Goal: Use online tool/utility: Utilize a website feature to perform a specific function

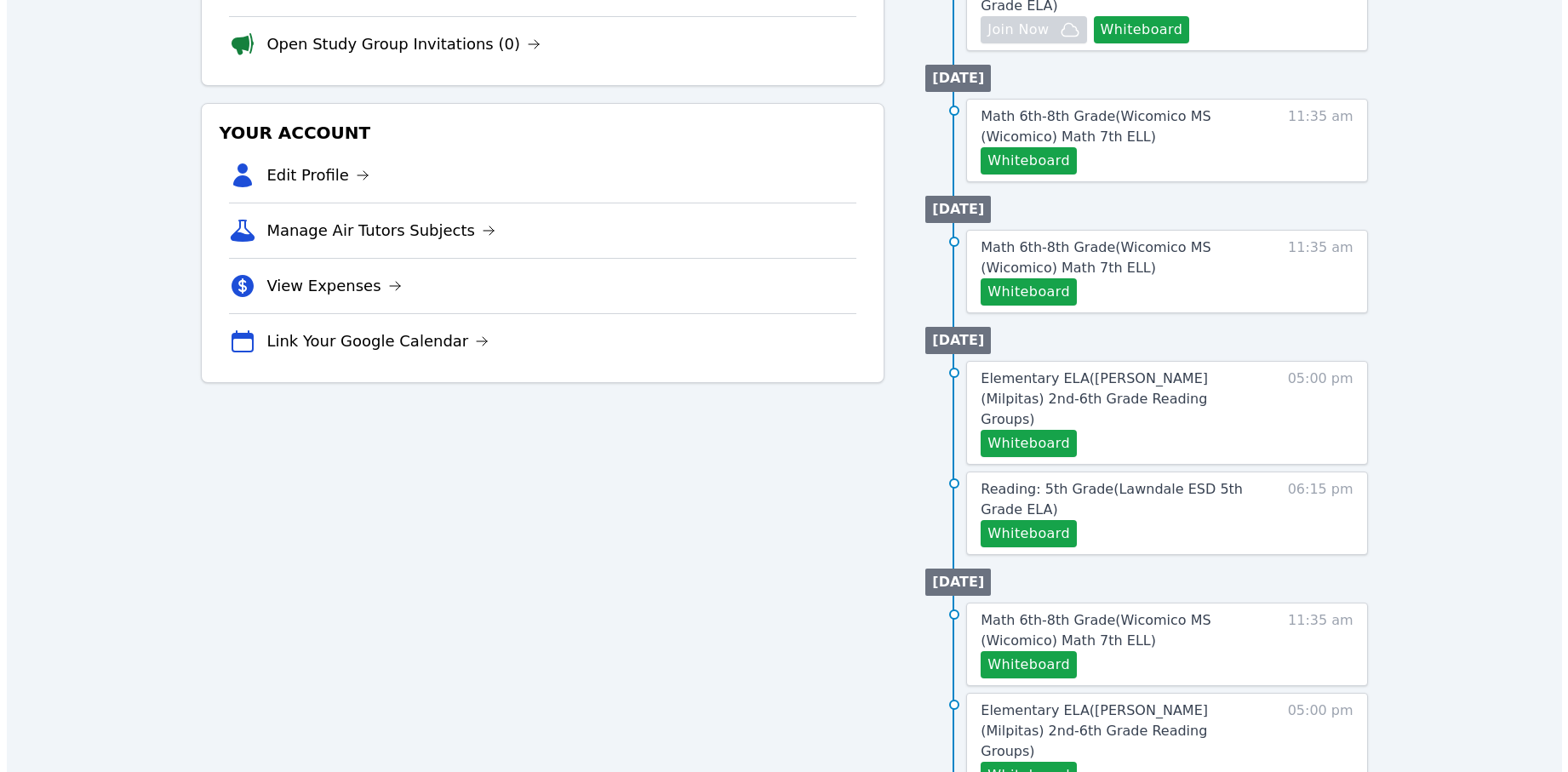
scroll to position [457, 0]
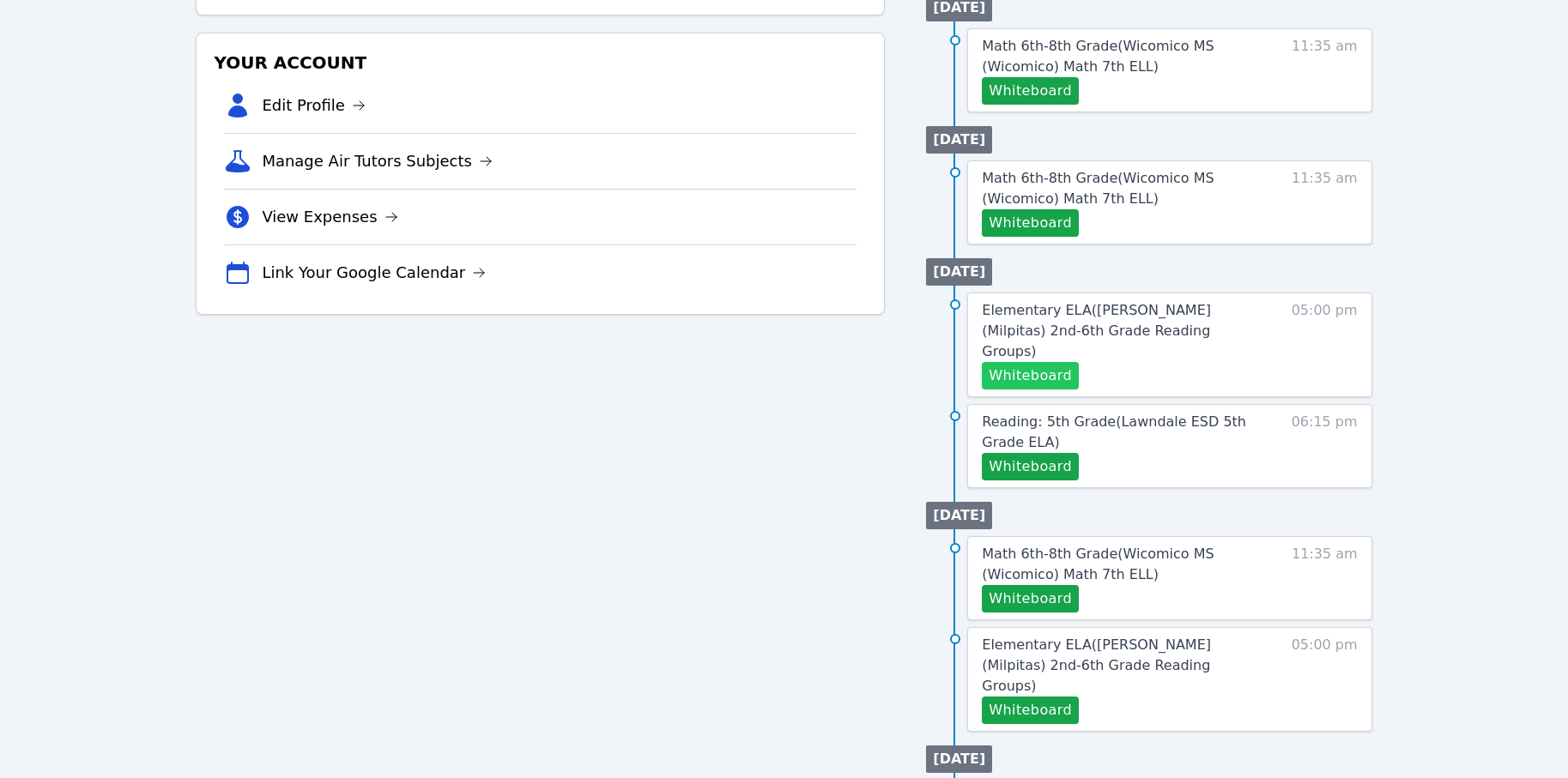
click at [1026, 362] on button "Whiteboard" at bounding box center [1031, 375] width 97 height 27
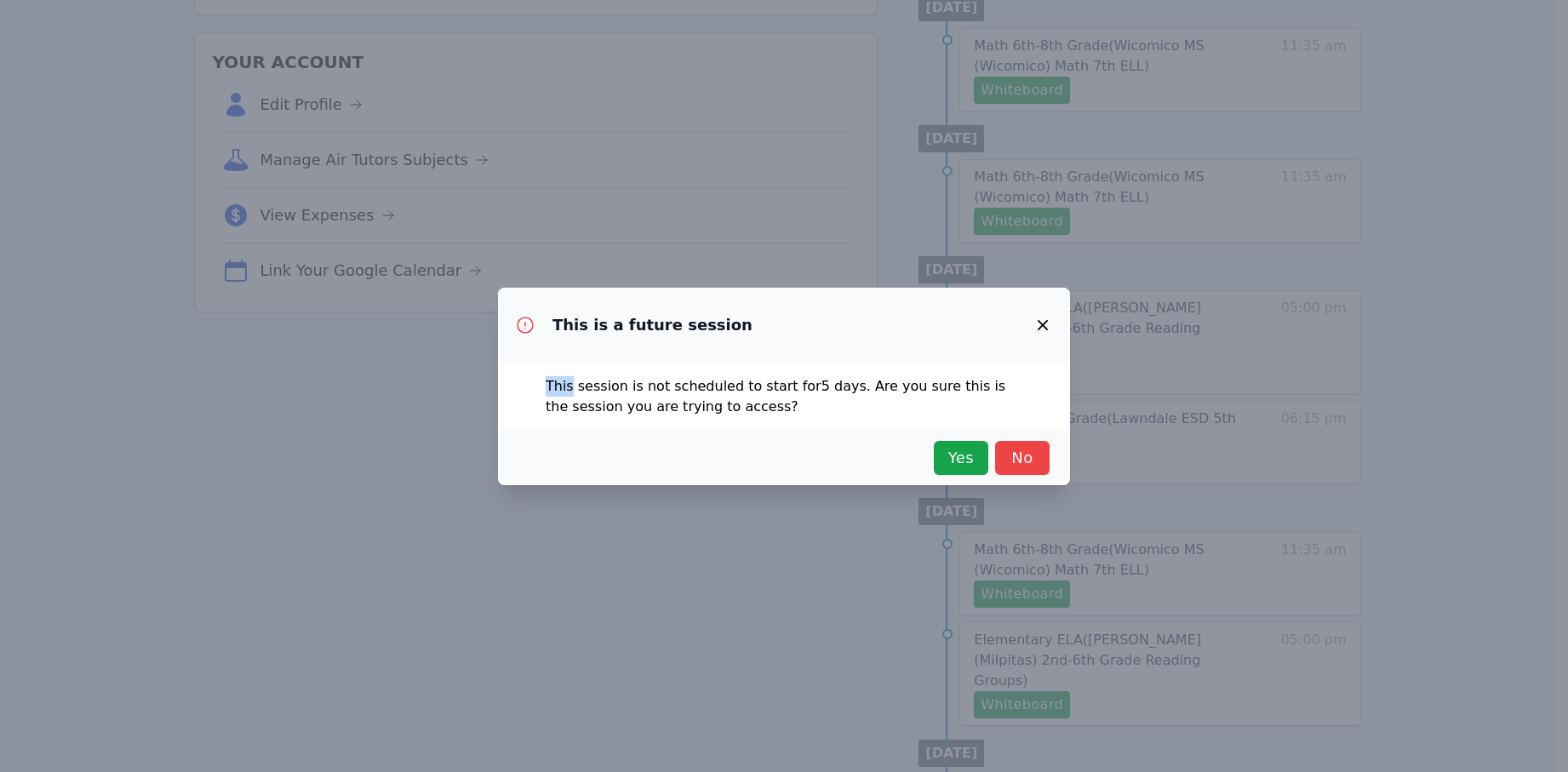
click at [1018, 352] on div "This is a future session" at bounding box center [784, 325] width 572 height 75
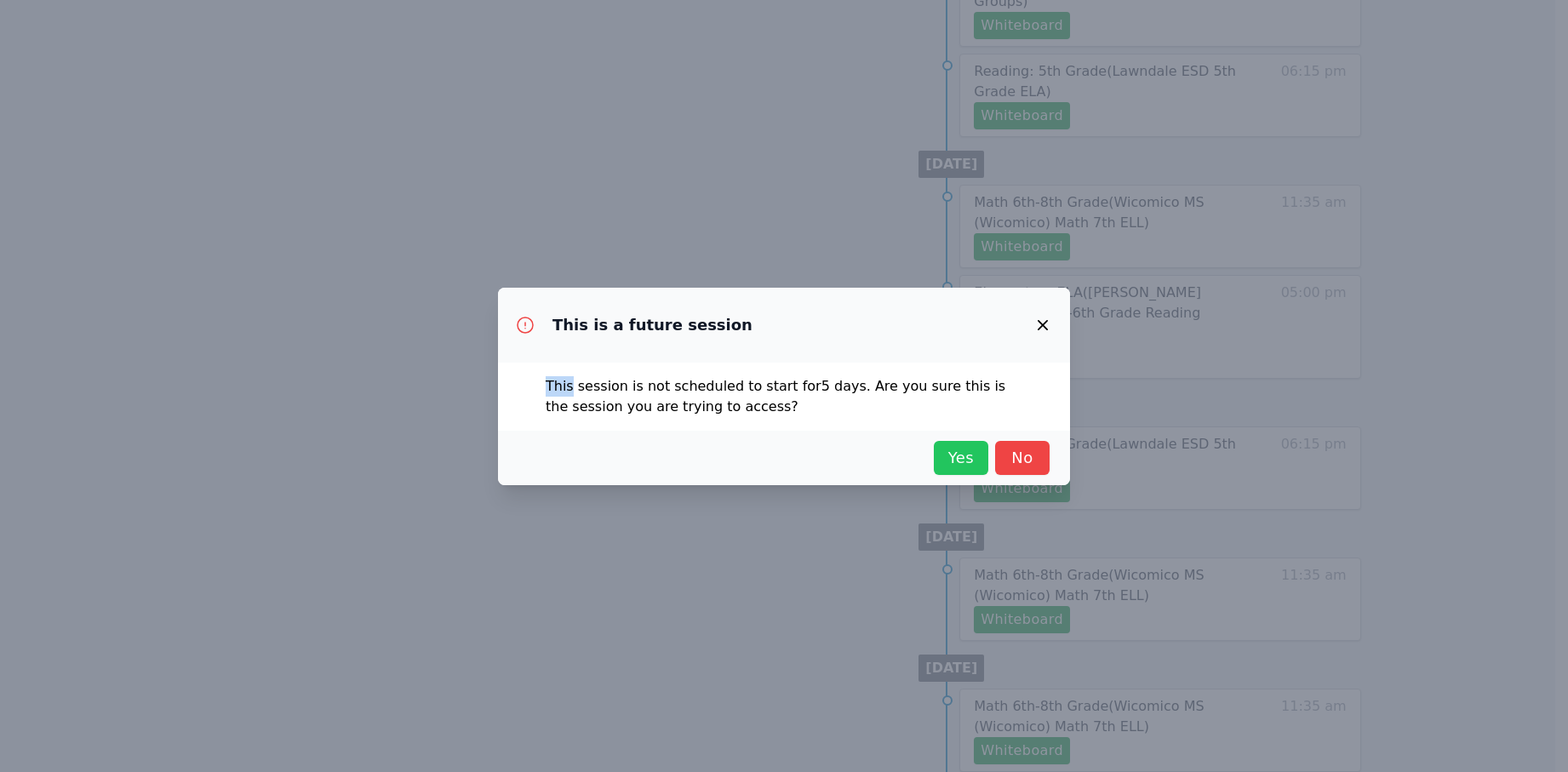
click at [951, 456] on span "Yes" at bounding box center [961, 458] width 37 height 24
